Goal: Transaction & Acquisition: Subscribe to service/newsletter

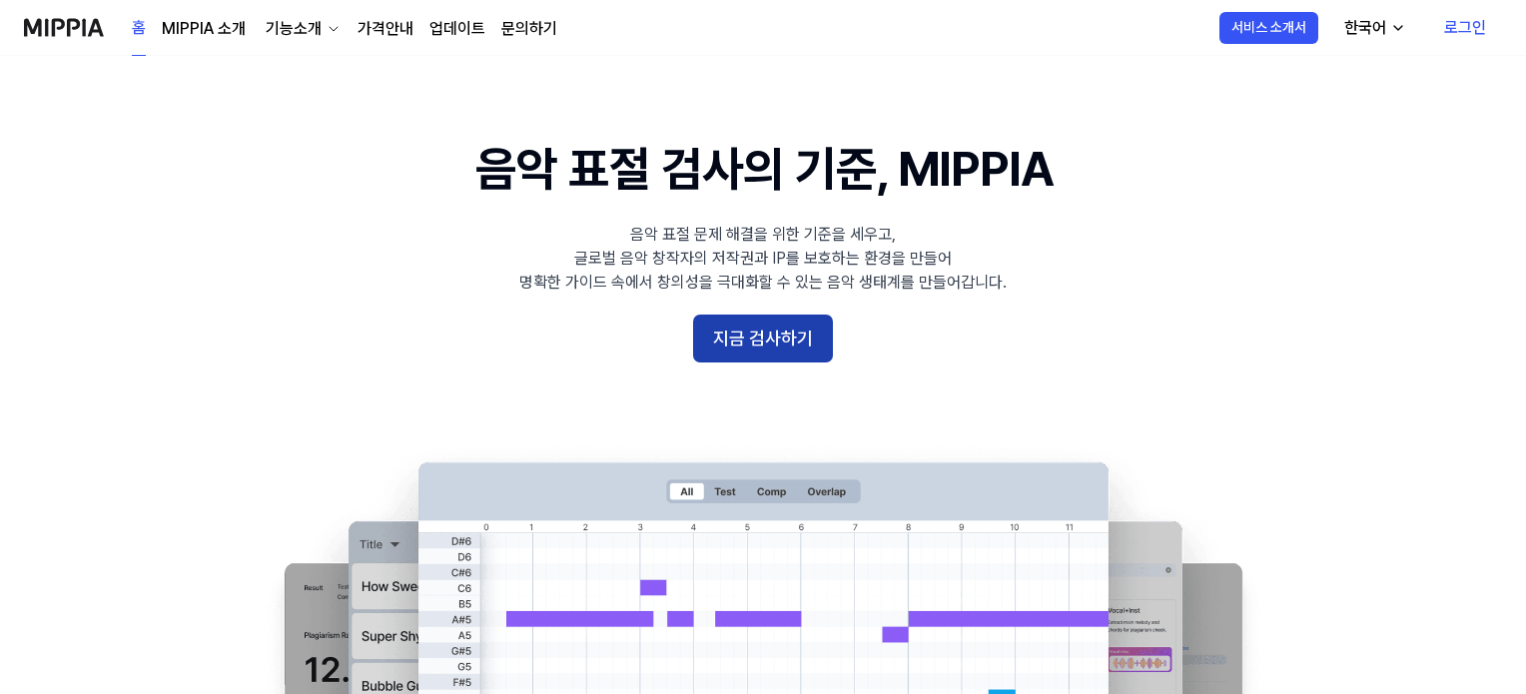
click at [780, 352] on button "지금 검사하기" at bounding box center [763, 339] width 140 height 48
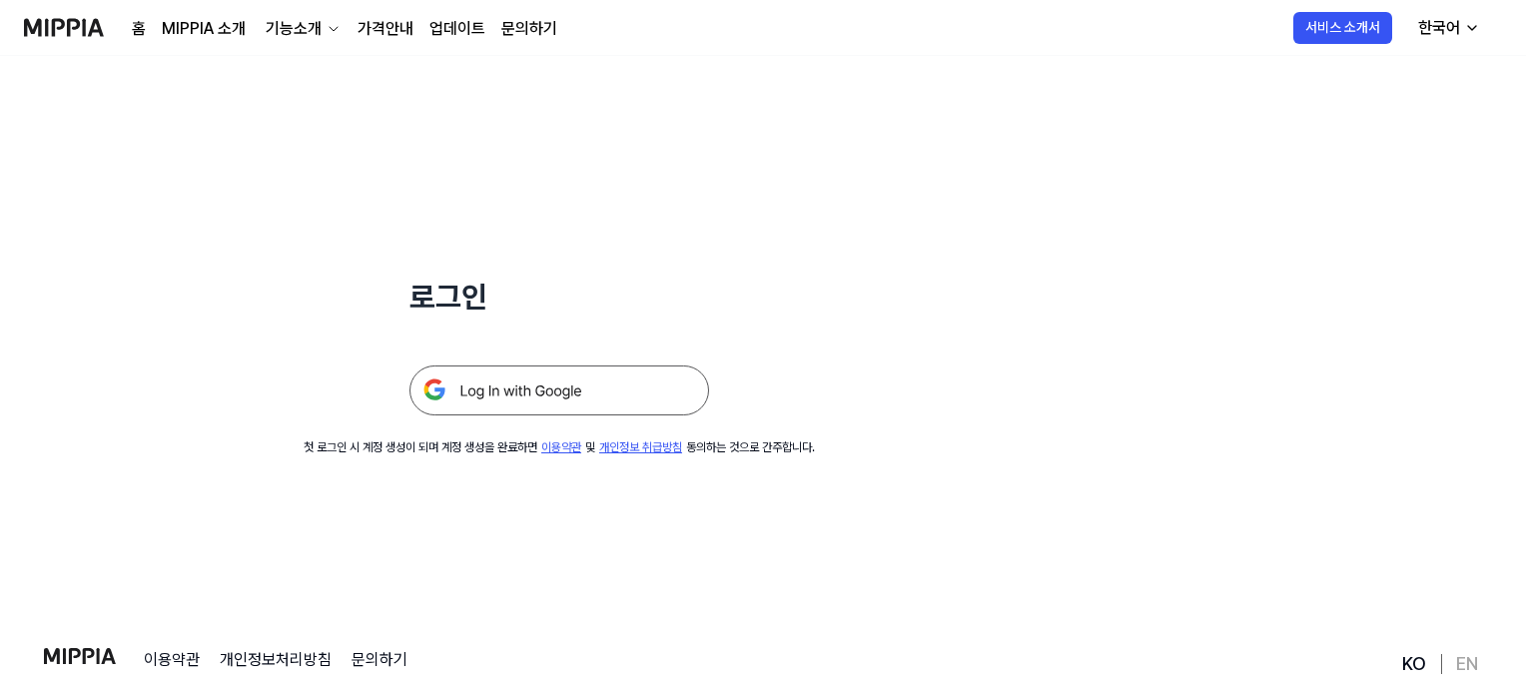
scroll to position [100, 0]
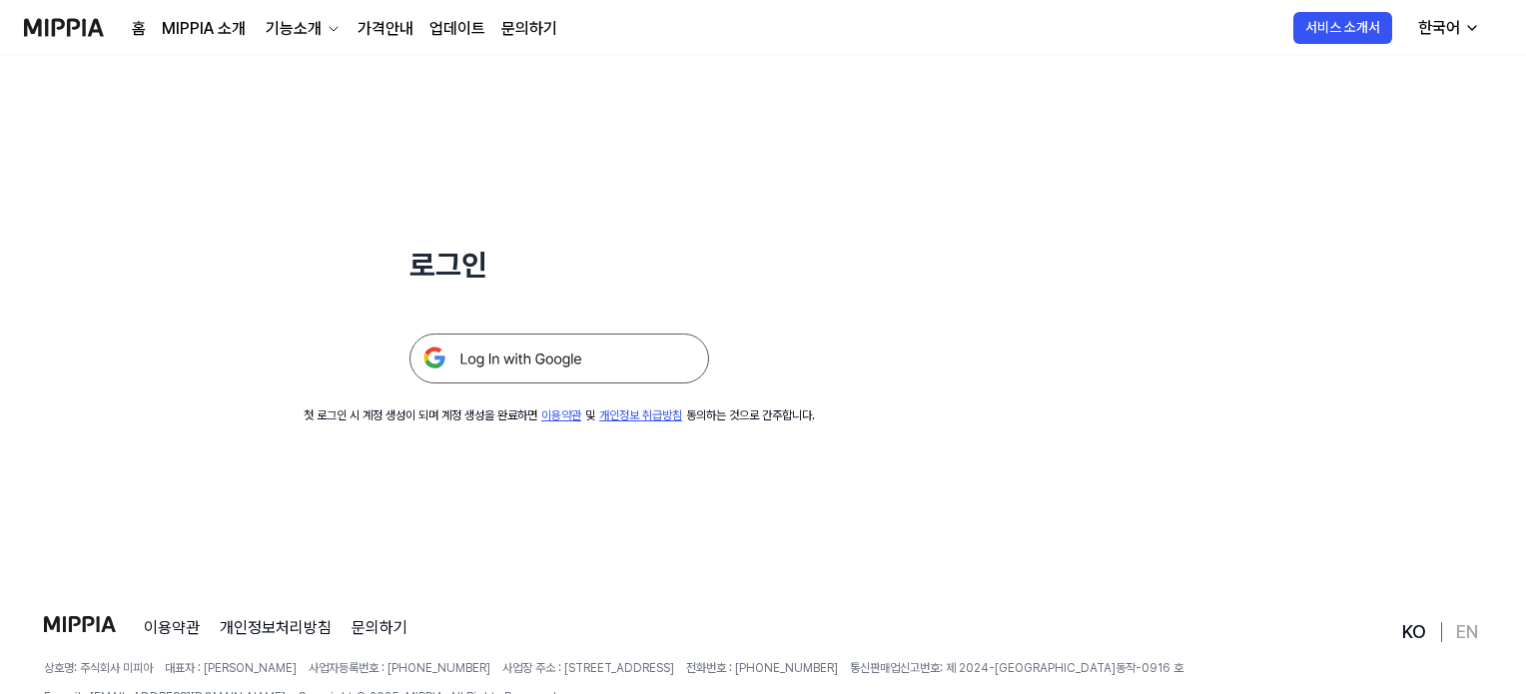
click at [596, 362] on img at bounding box center [559, 359] width 300 height 50
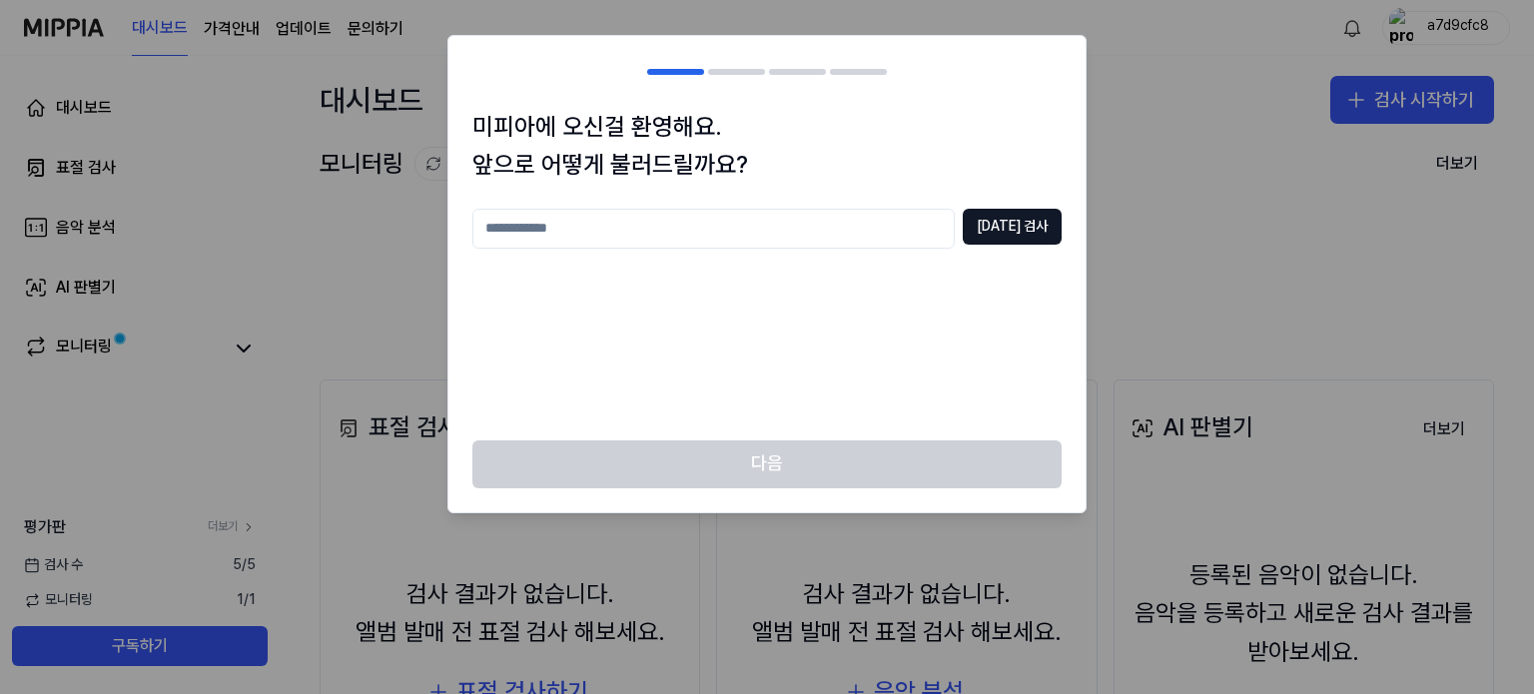
click at [638, 235] on input "text" at bounding box center [713, 229] width 482 height 40
type input "**********"
click at [1031, 216] on button "[DATE] 검사" at bounding box center [1012, 227] width 99 height 36
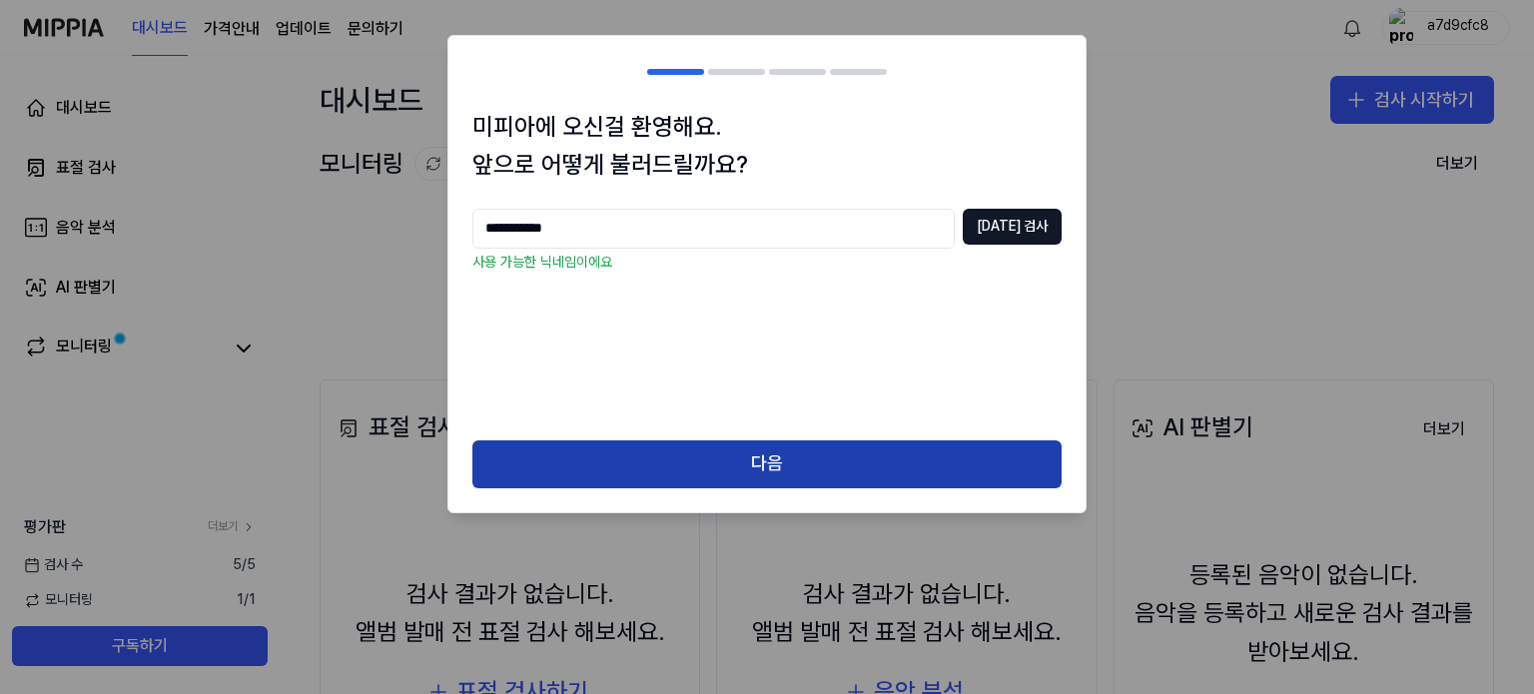
click at [843, 479] on button "다음" at bounding box center [766, 464] width 589 height 48
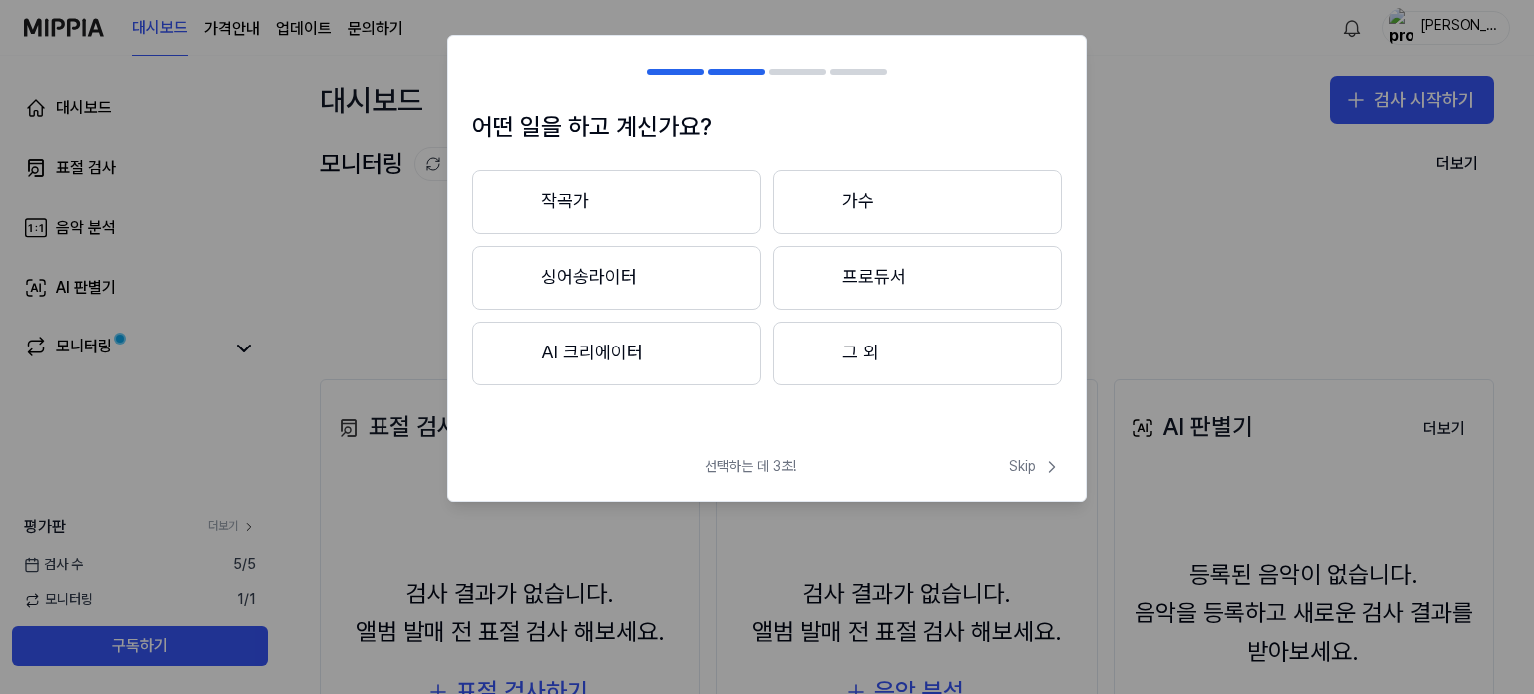
click at [631, 205] on button "작곡가" at bounding box center [616, 202] width 289 height 64
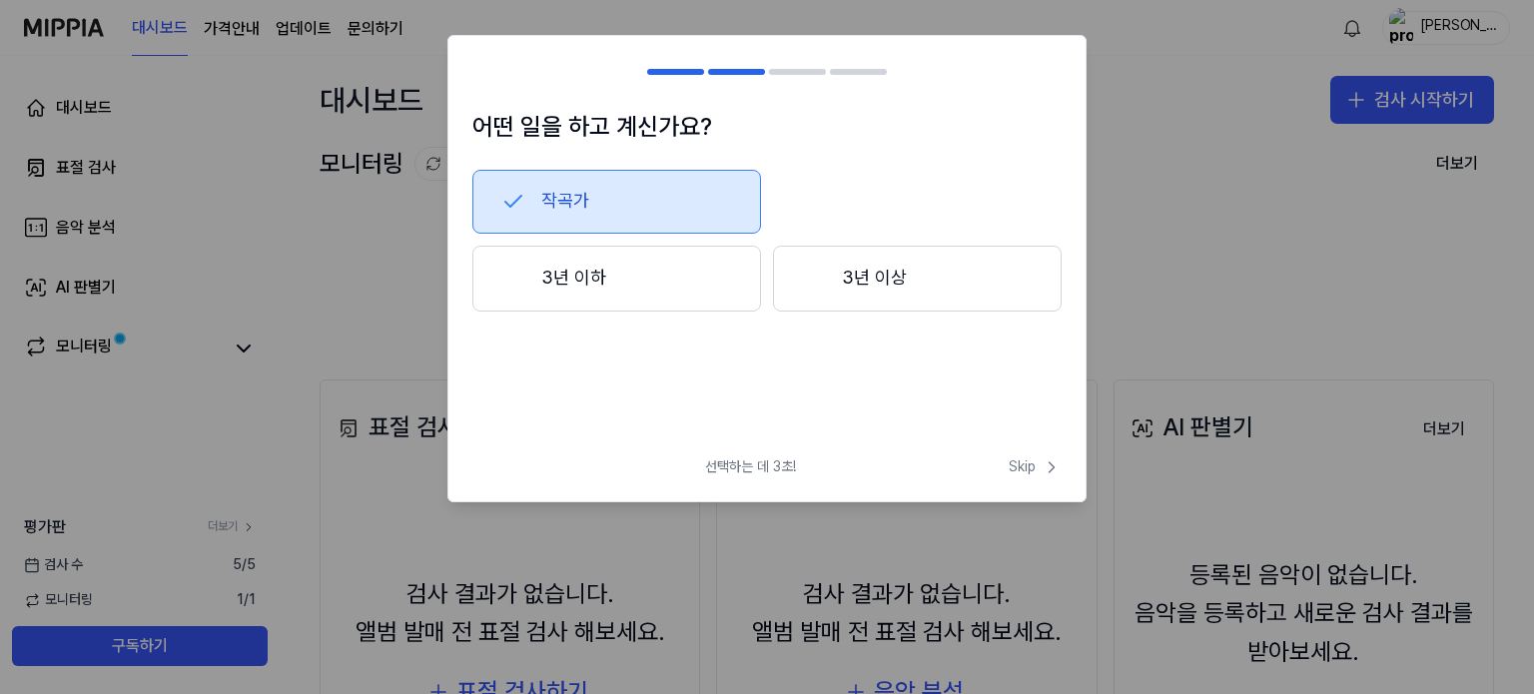
click at [818, 295] on button "3년 이상" at bounding box center [917, 279] width 289 height 66
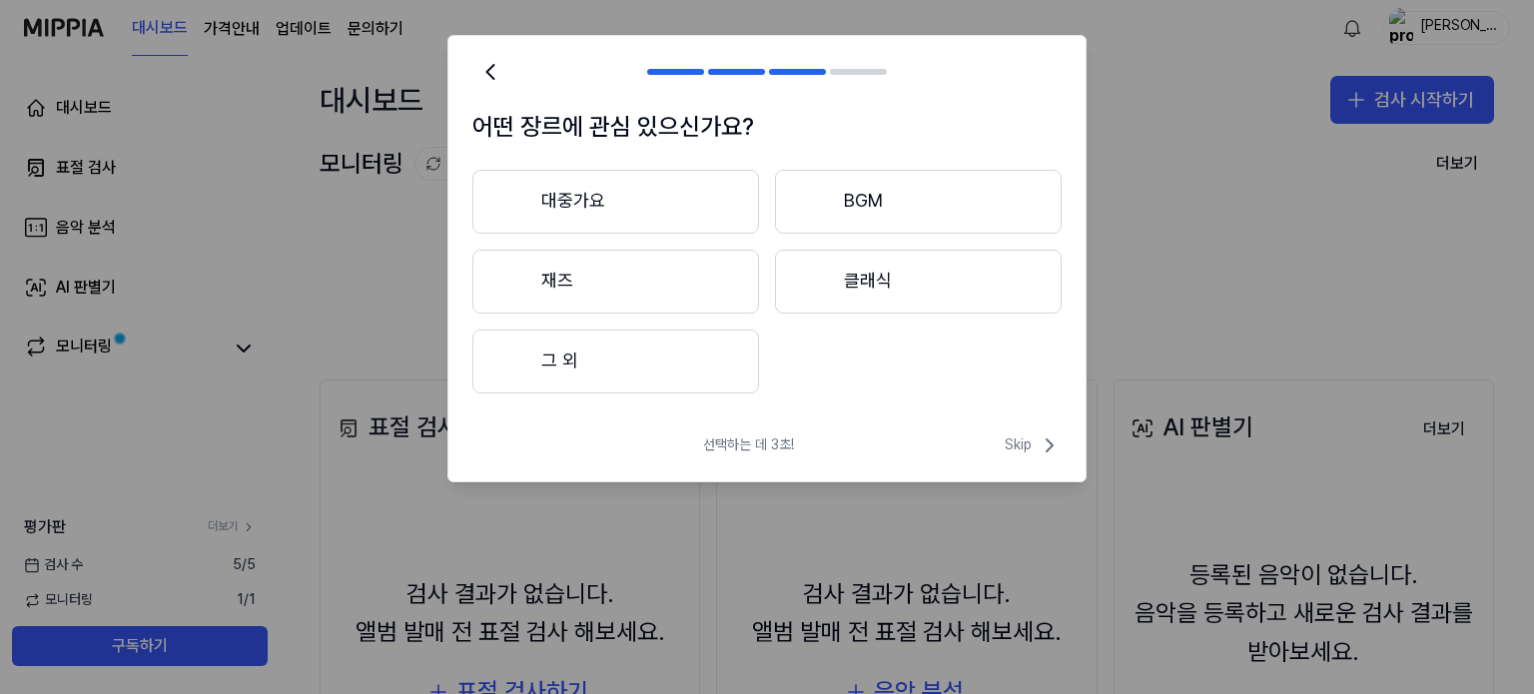
click at [659, 209] on button "대중가요" at bounding box center [615, 202] width 287 height 64
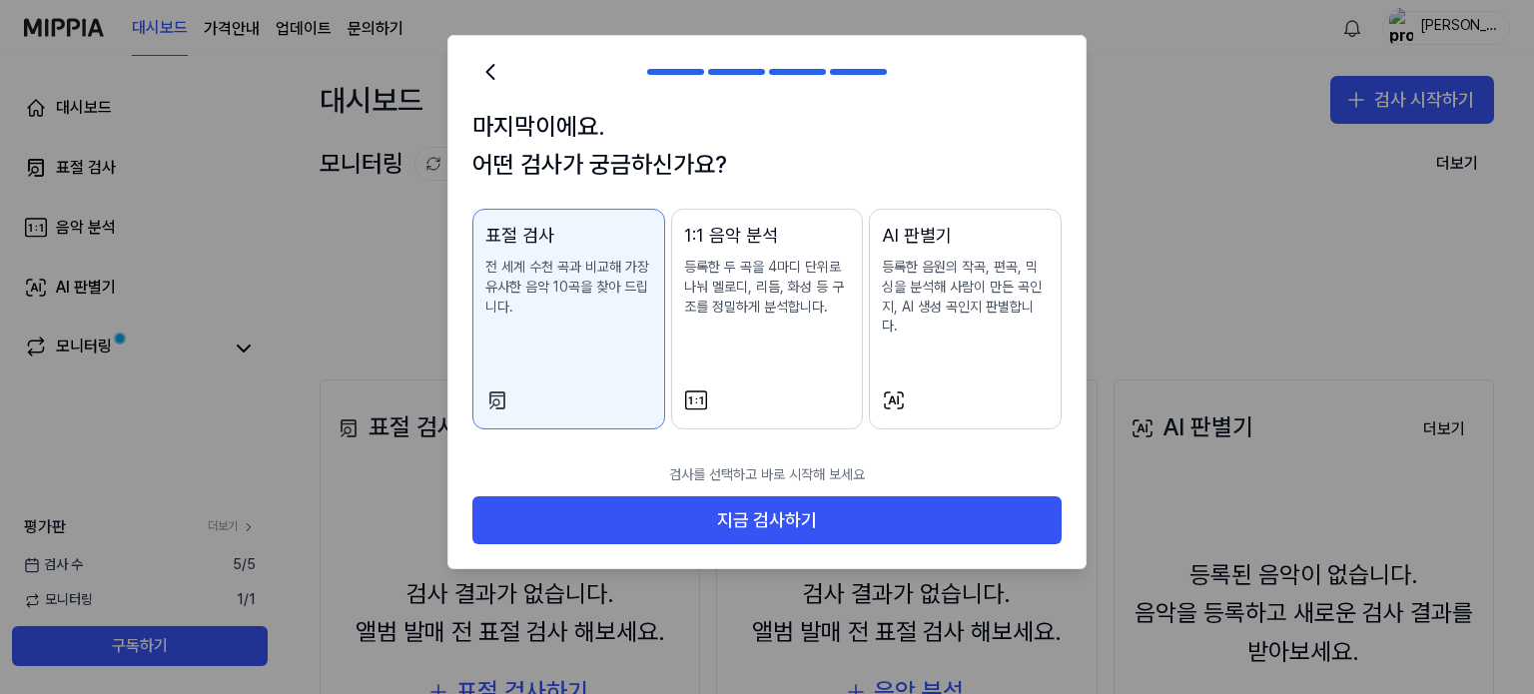
click at [751, 340] on div "1:1 음악 분석 등록한 두 곡을 4마디 단위로 나눠 멜로디, 리듬, 화성 등 구조를 정밀하게 분석합니다." at bounding box center [767, 290] width 167 height 136
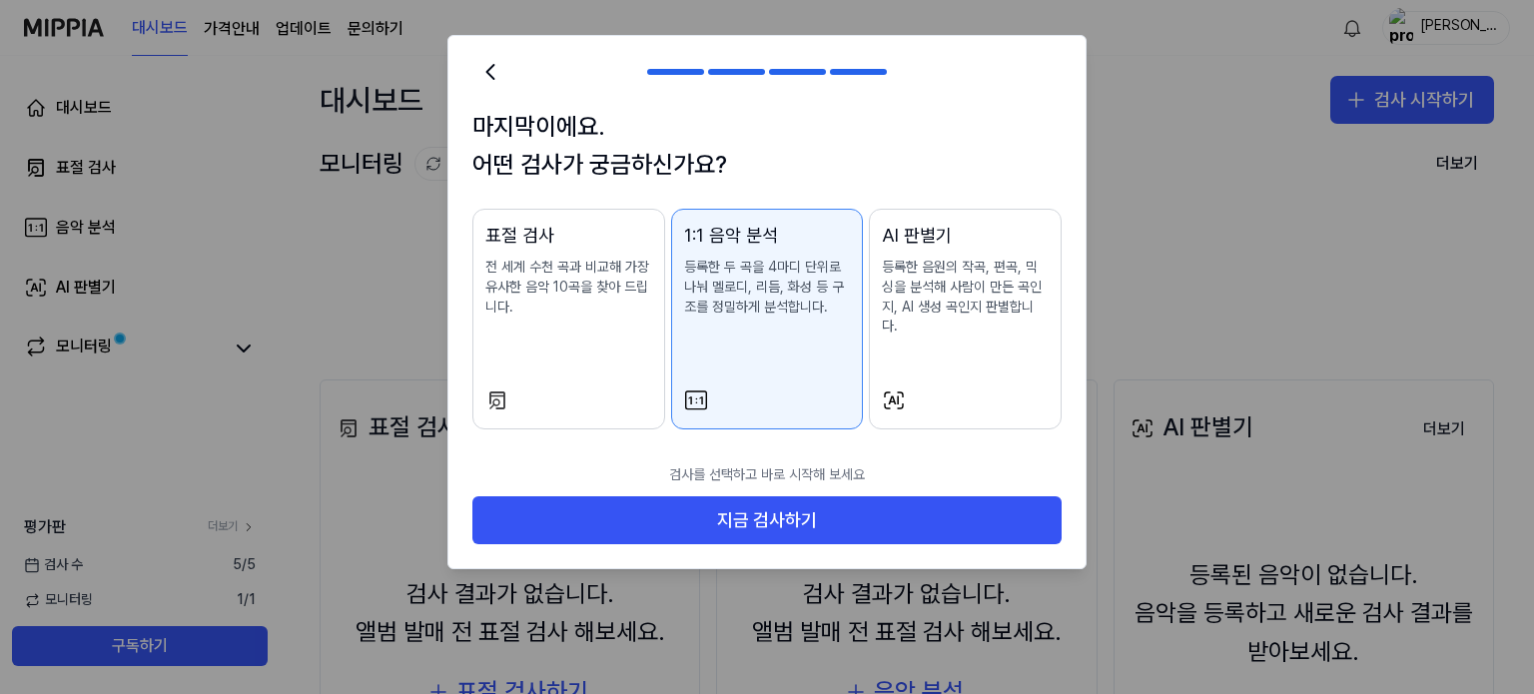
click at [927, 336] on div "AI 판별기 등록한 음원의 작곡, 편곡, 믹싱을 분석해 사람이 만든 곡인지, AI 생성 곡인지 판별합니다." at bounding box center [965, 299] width 167 height 155
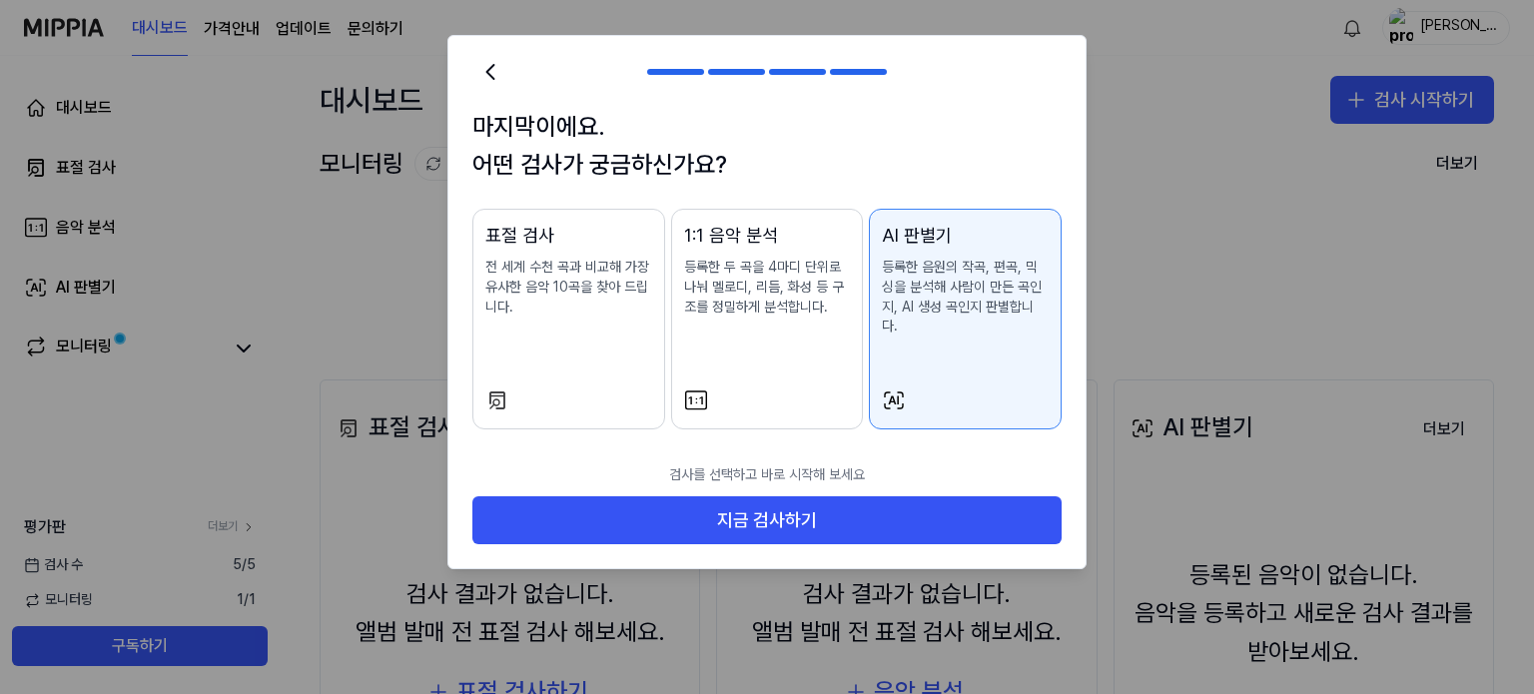
click at [555, 311] on p "전 세계 수천 곡과 비교해 가장 유사한 음악 10곡을 찾아 드립니다." at bounding box center [568, 287] width 167 height 59
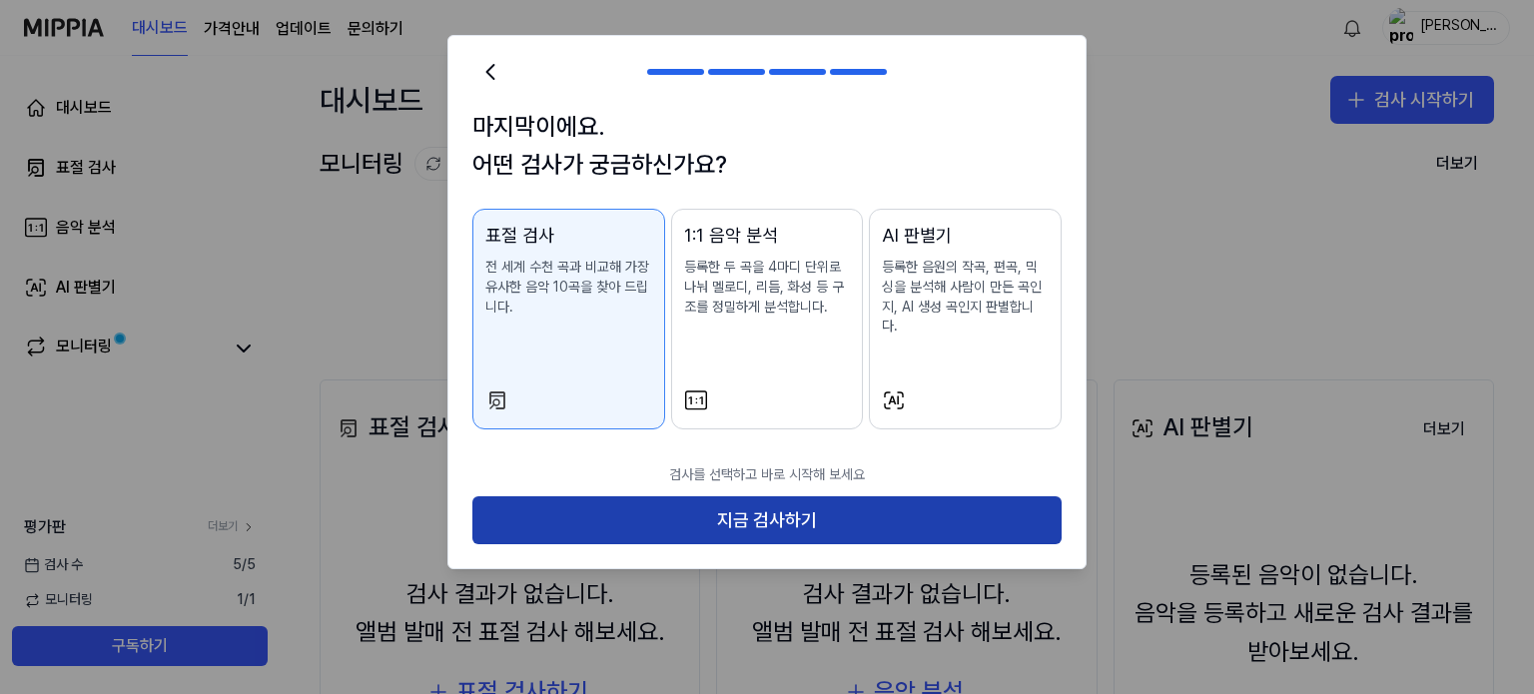
click at [744, 516] on button "지금 검사하기" at bounding box center [766, 520] width 589 height 48
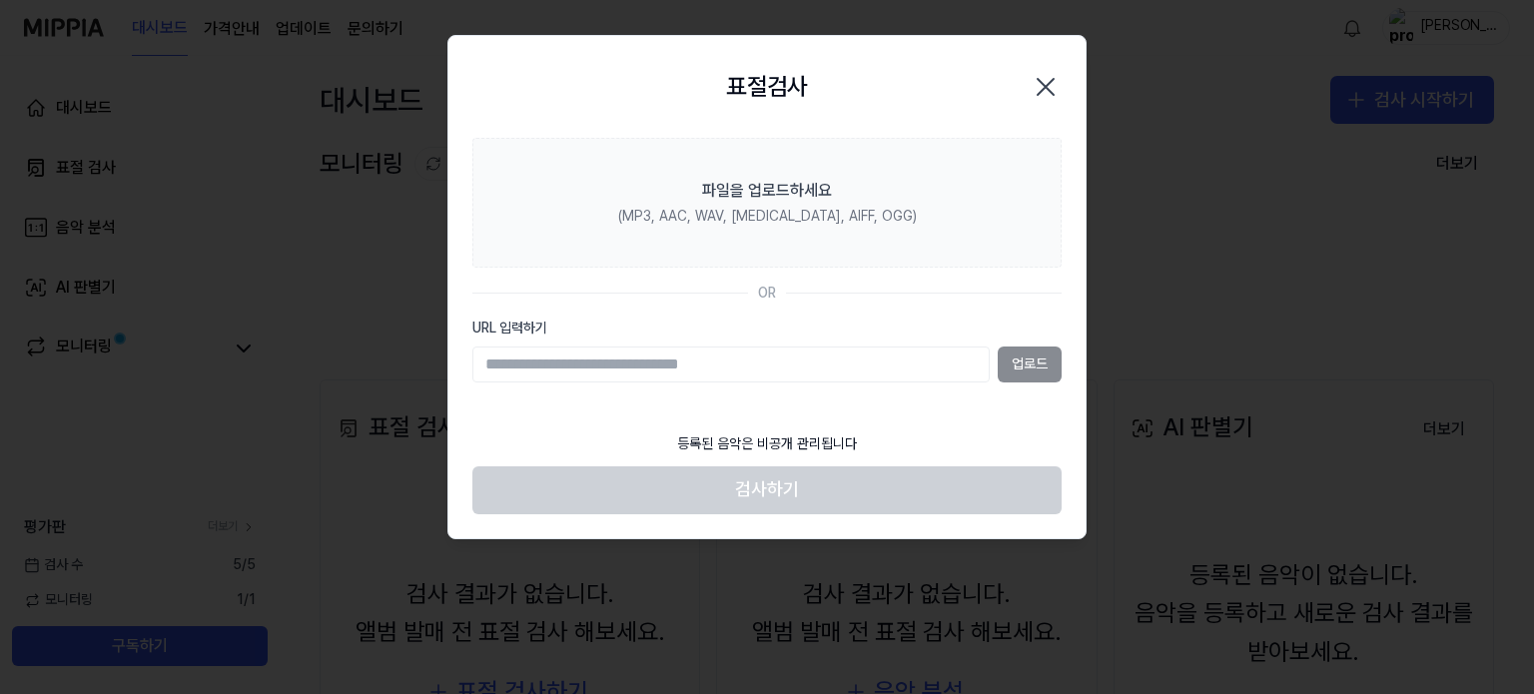
click at [783, 359] on input "URL 입력하기" at bounding box center [730, 365] width 517 height 36
click at [978, 365] on input "URL 입력하기" at bounding box center [730, 365] width 517 height 36
click at [802, 436] on div "등록된 음악은 비공개 관리됩니다" at bounding box center [767, 444] width 204 height 44
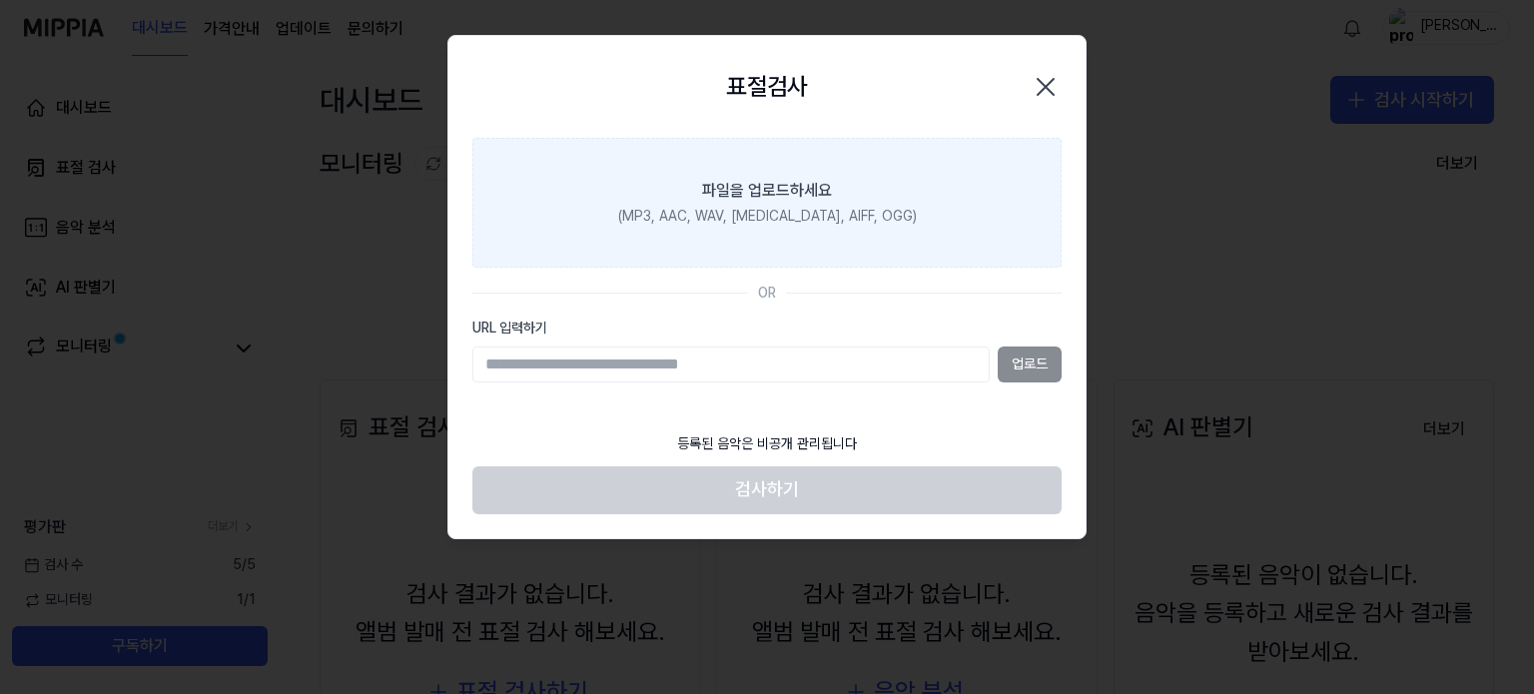
click at [787, 193] on div "파일을 업로드하세요" at bounding box center [767, 191] width 130 height 24
click at [0, 0] on input "파일을 업로드하세요 (MP3, AAC, WAV, [MEDICAL_DATA], AIFF, OGG)" at bounding box center [0, 0] width 0 height 0
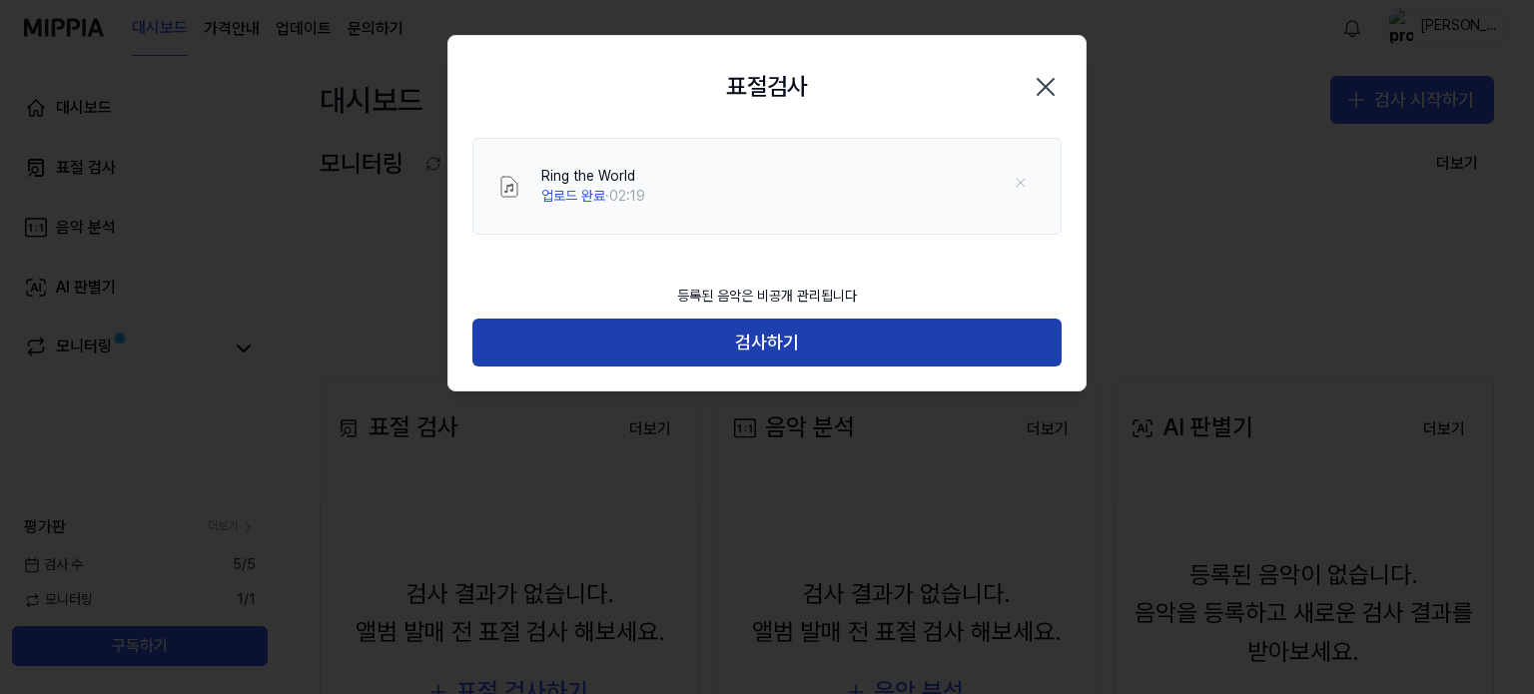
click at [752, 353] on button "검사하기" at bounding box center [766, 343] width 589 height 48
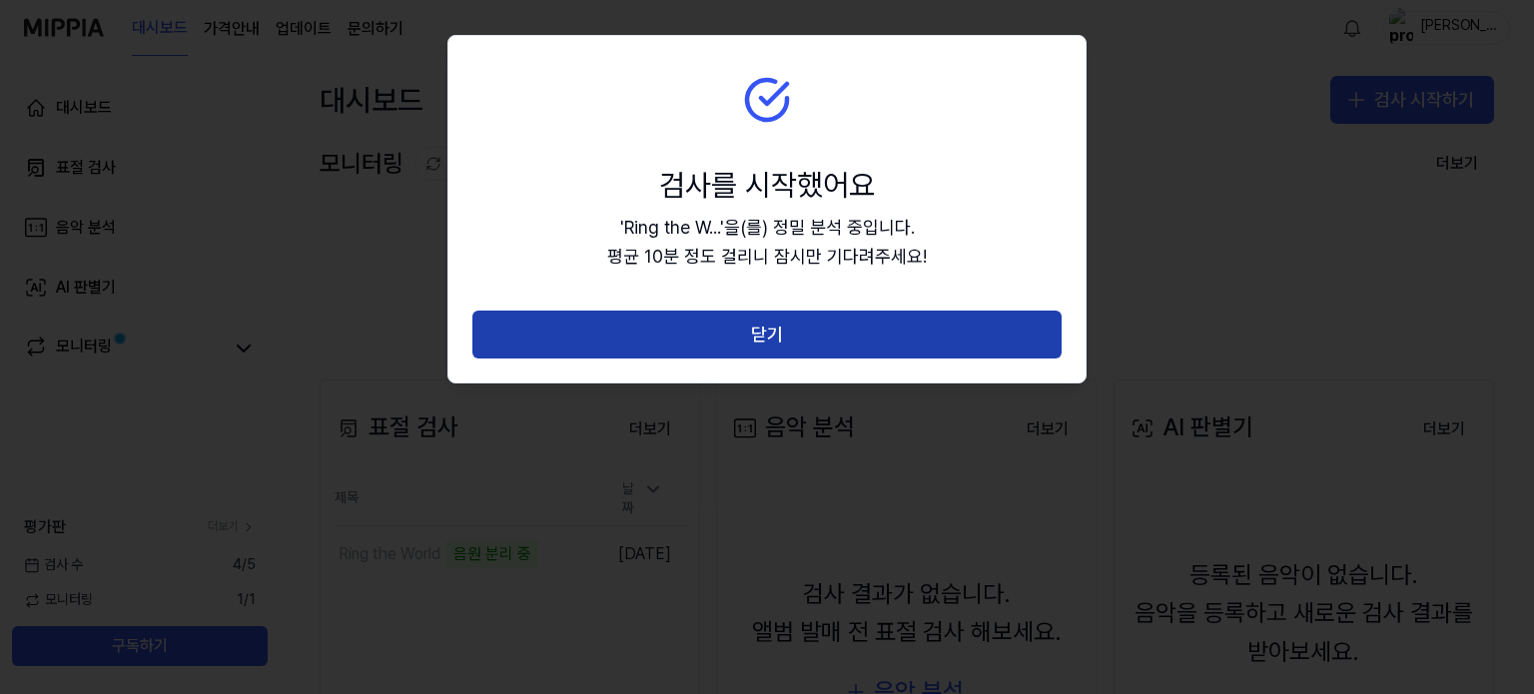
click at [866, 330] on button "닫기" at bounding box center [766, 335] width 589 height 48
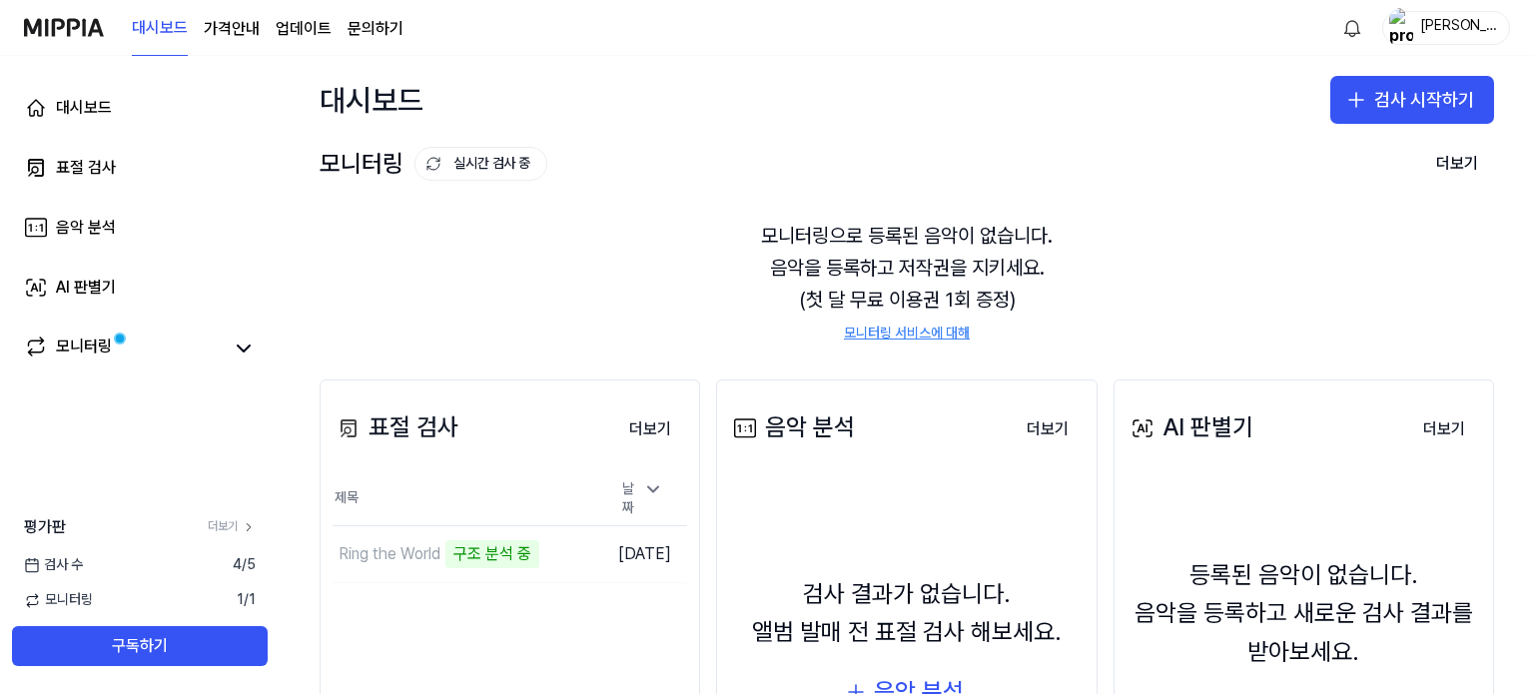
click at [224, 561] on div "검사 [DATE]" at bounding box center [140, 565] width 280 height 20
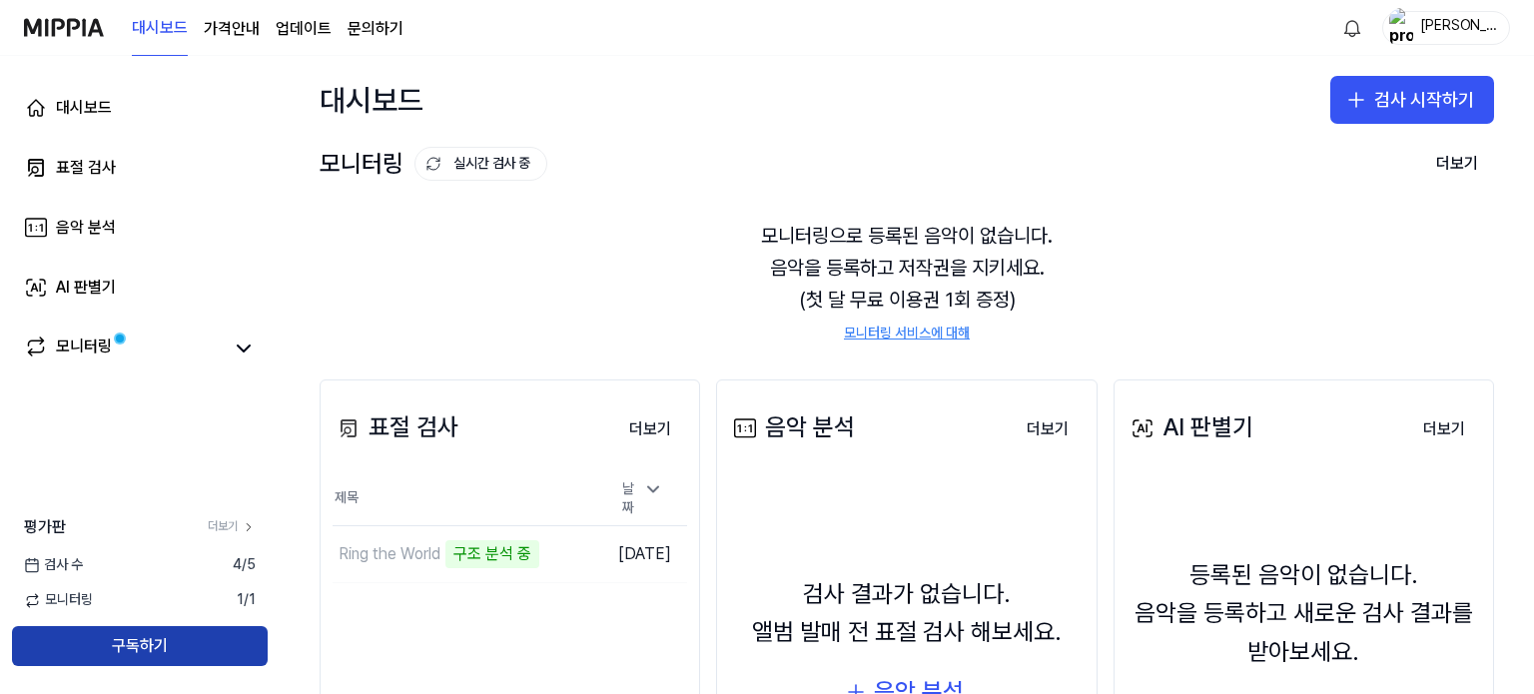
click at [180, 647] on button "구독하기" at bounding box center [140, 646] width 256 height 40
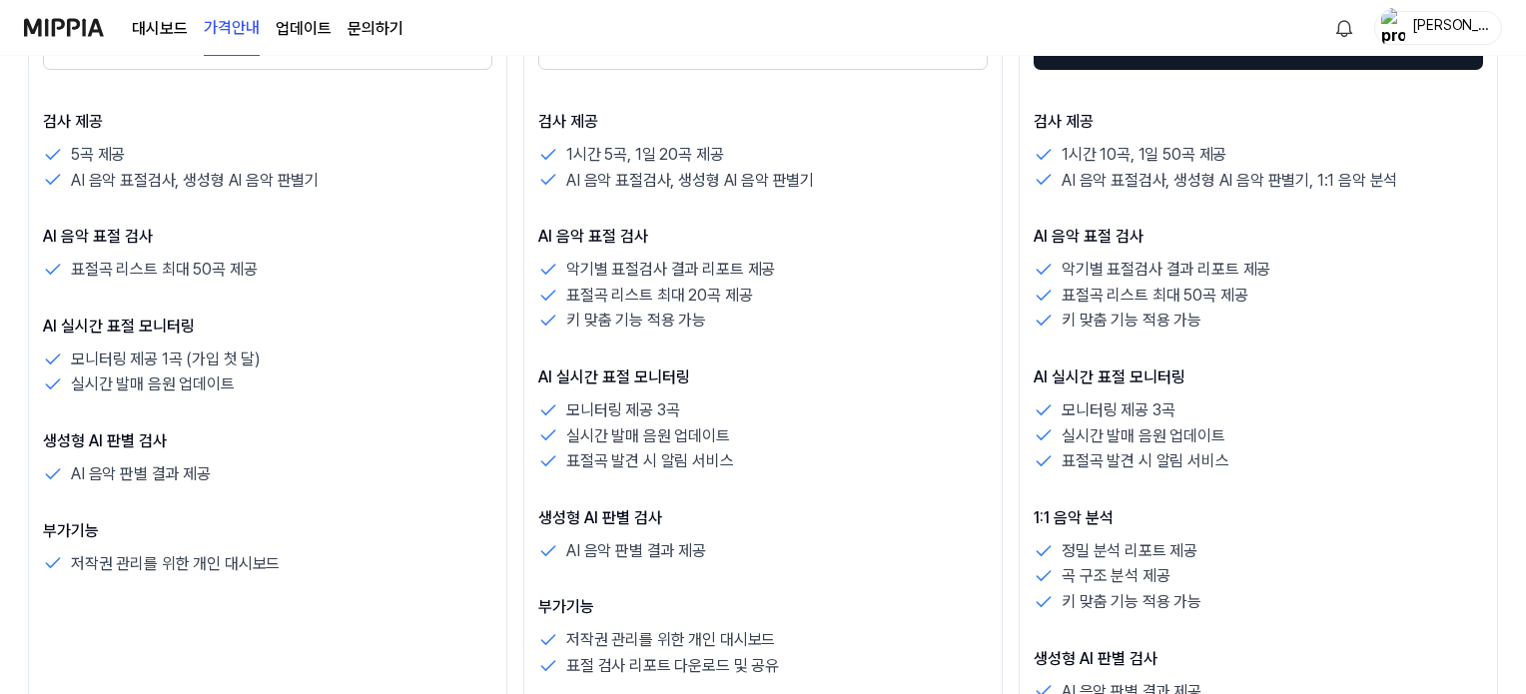
scroll to position [200, 0]
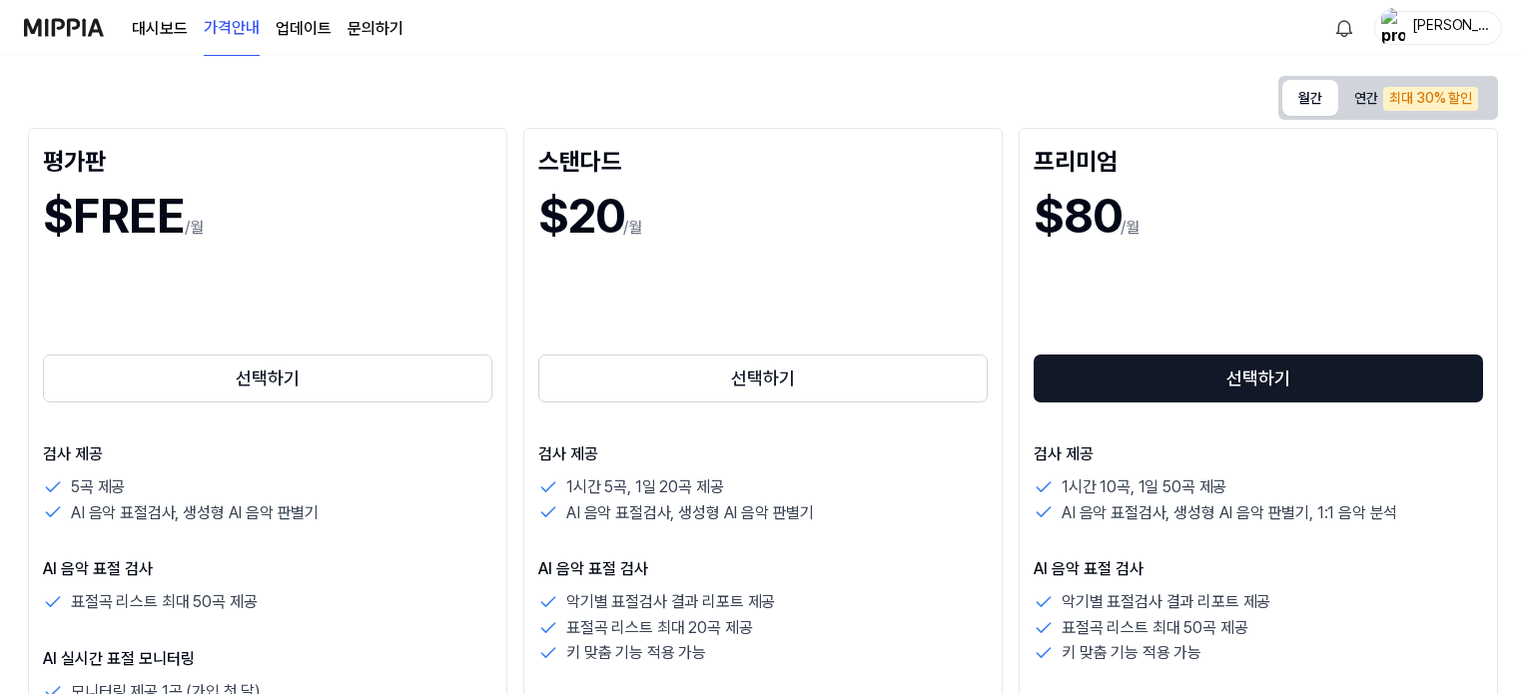
click at [1316, 109] on button "월간" at bounding box center [1310, 98] width 56 height 36
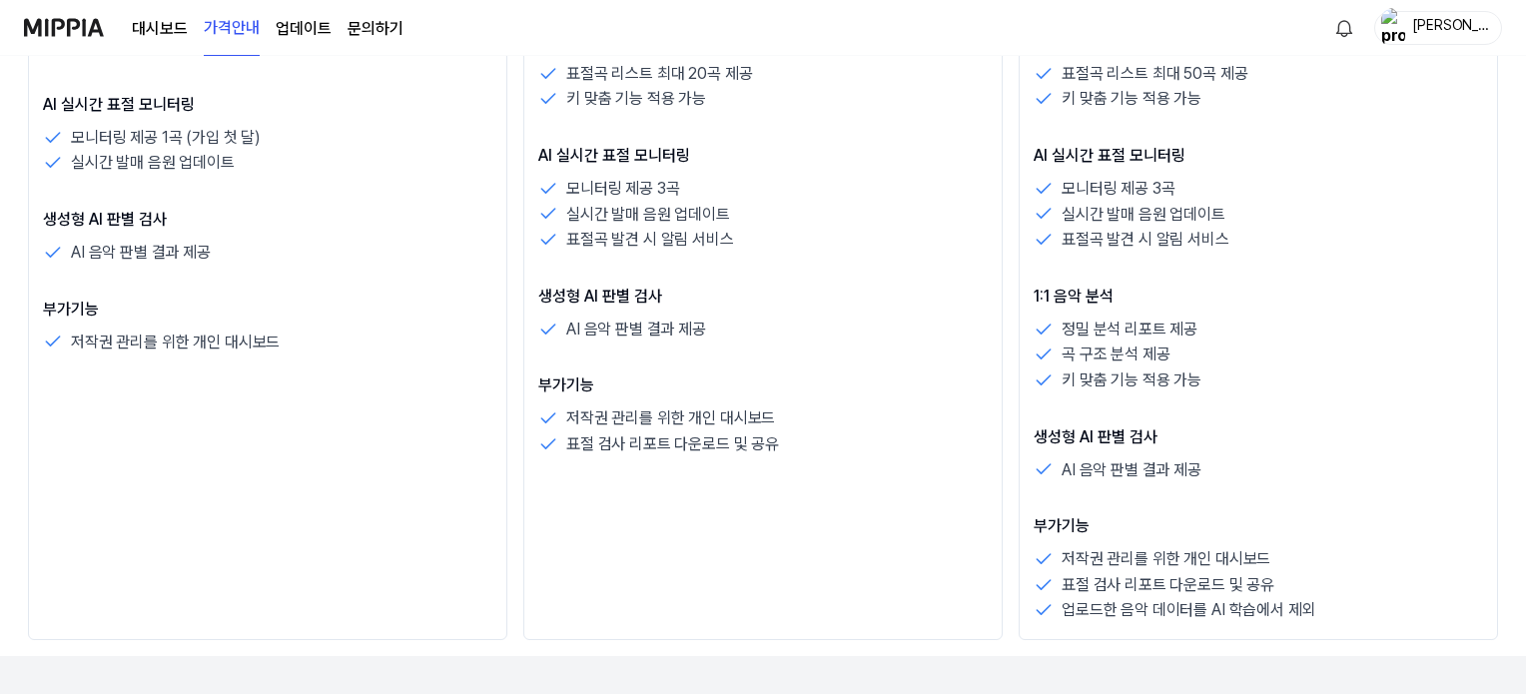
scroll to position [1099, 0]
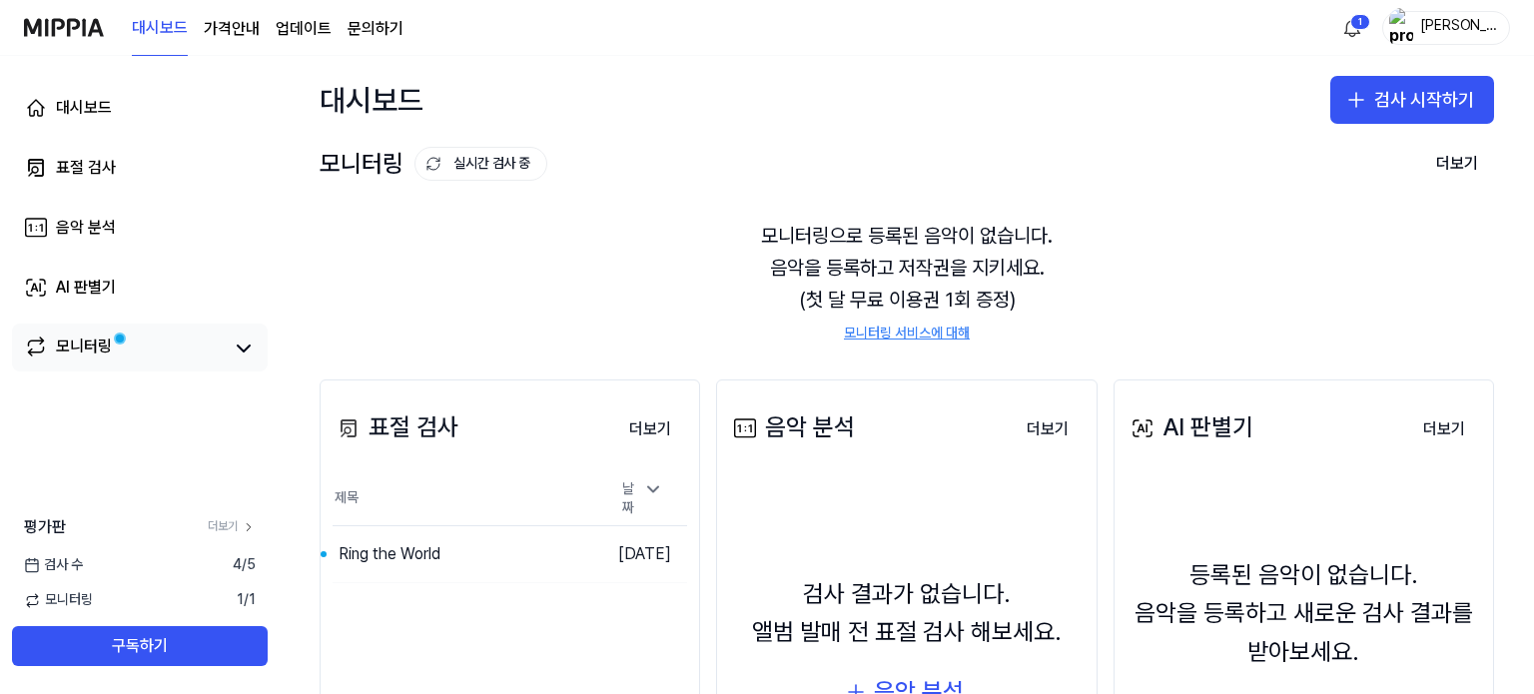
click at [131, 351] on link "모니터링" at bounding box center [124, 349] width 200 height 28
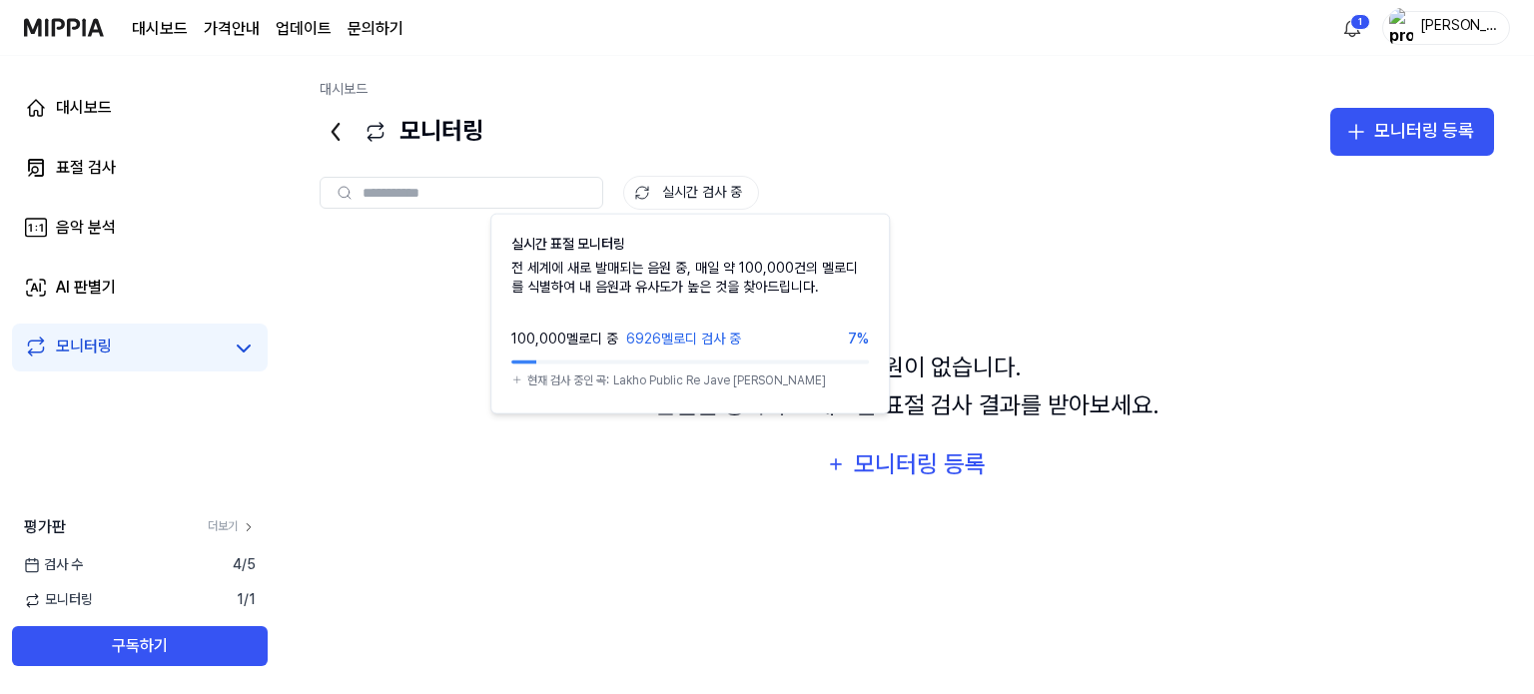
click at [699, 195] on button "실시간 검사 중" at bounding box center [691, 193] width 136 height 34
